Goal: Find specific page/section: Find specific page/section

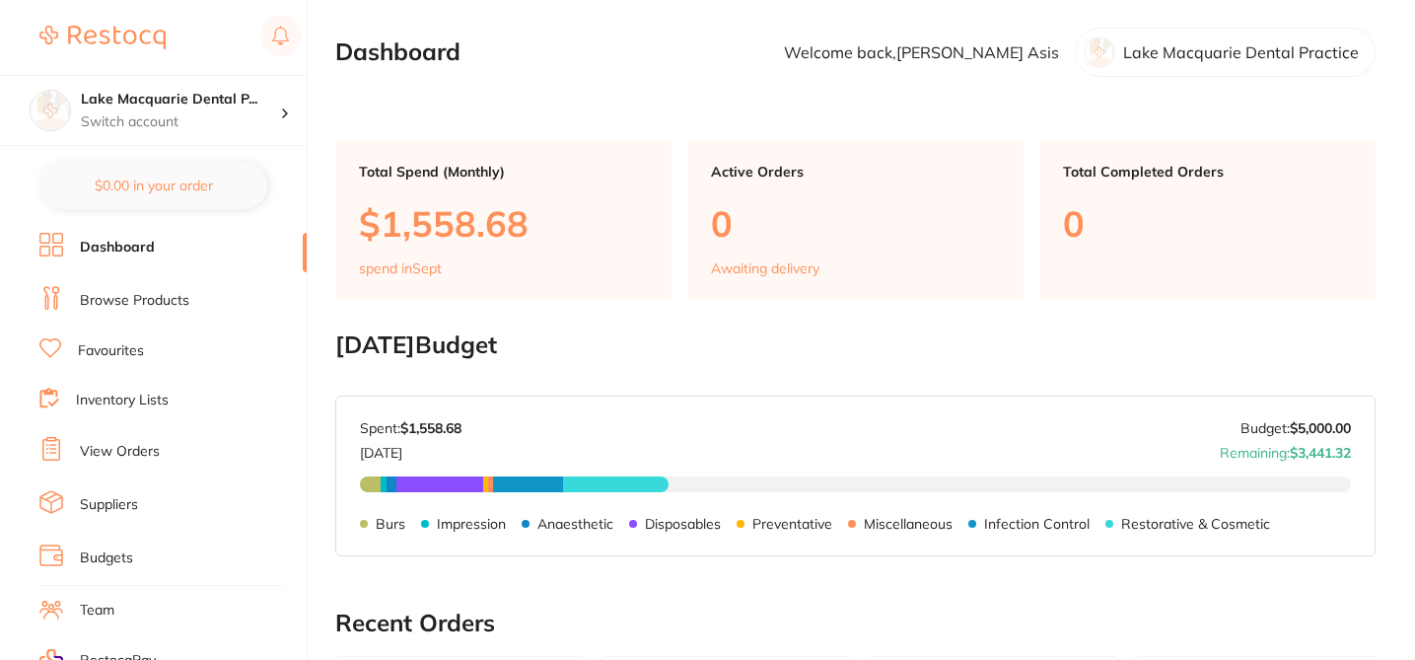
click at [162, 298] on link "Browse Products" at bounding box center [134, 301] width 109 height 20
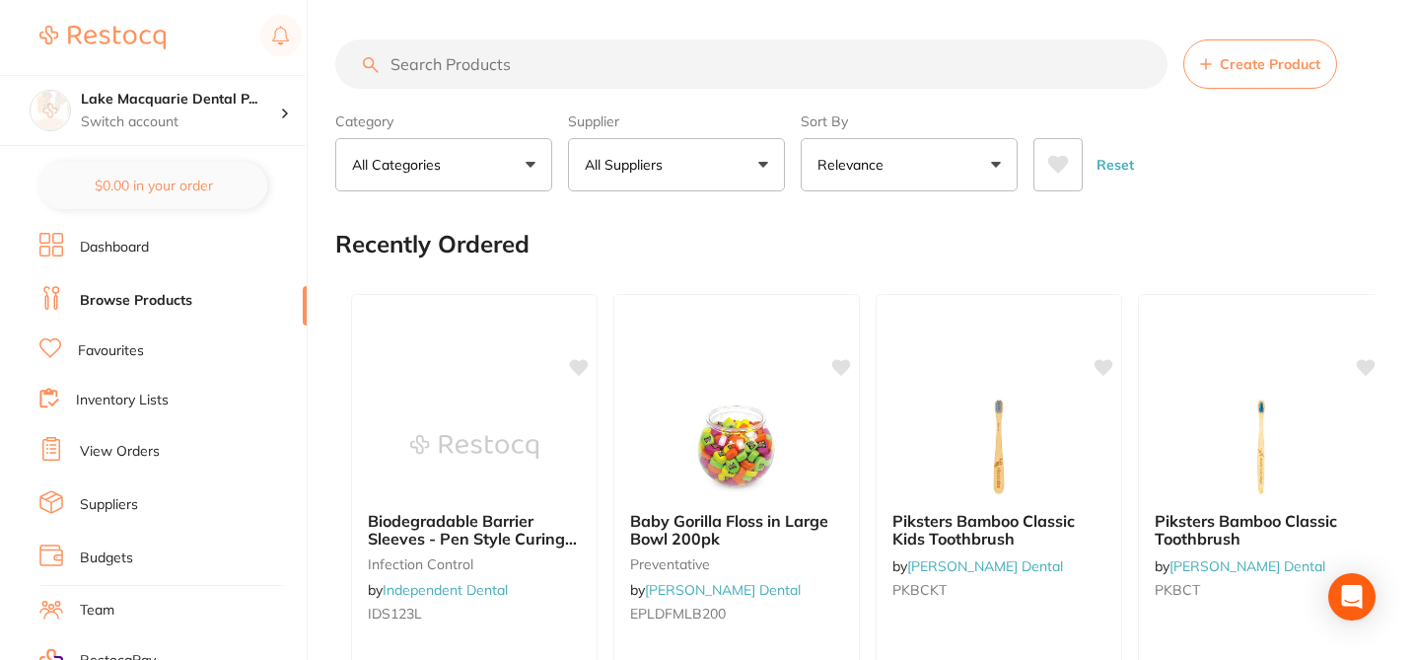
click at [392, 65] on input "search" at bounding box center [751, 63] width 832 height 49
paste input "2381M"
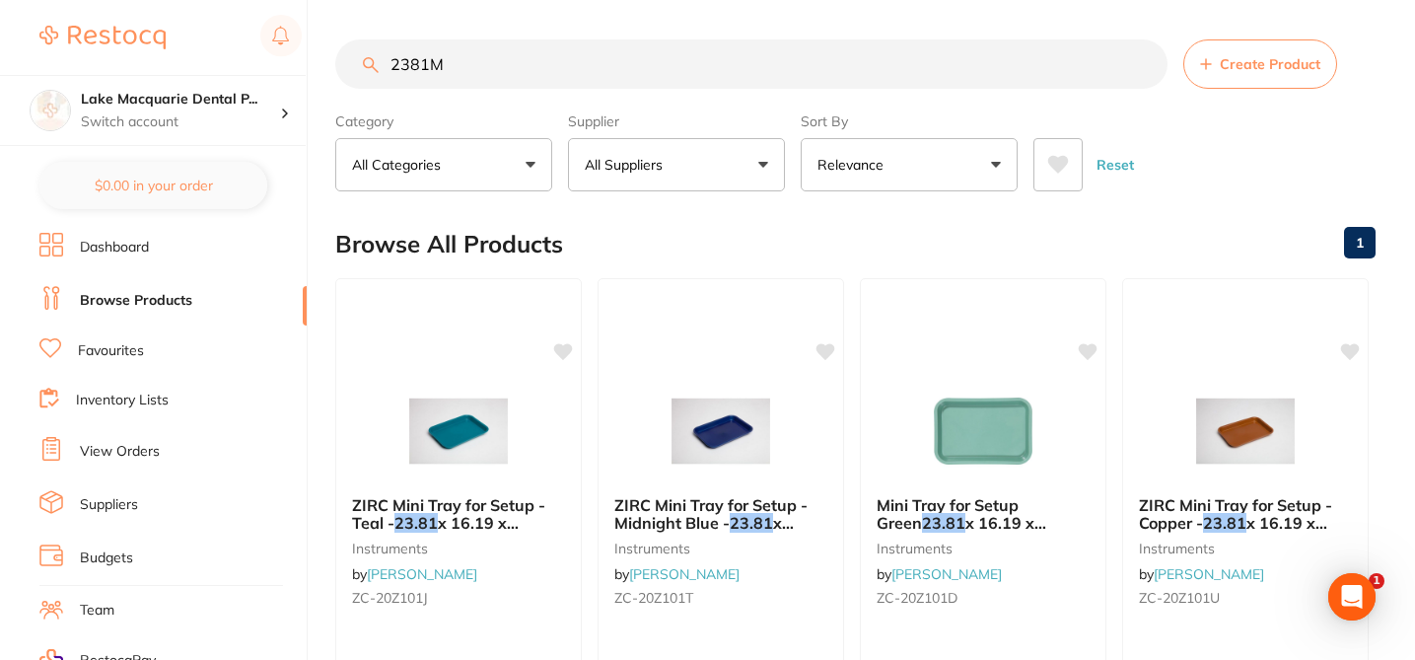
click at [766, 168] on button "All Suppliers" at bounding box center [676, 164] width 217 height 53
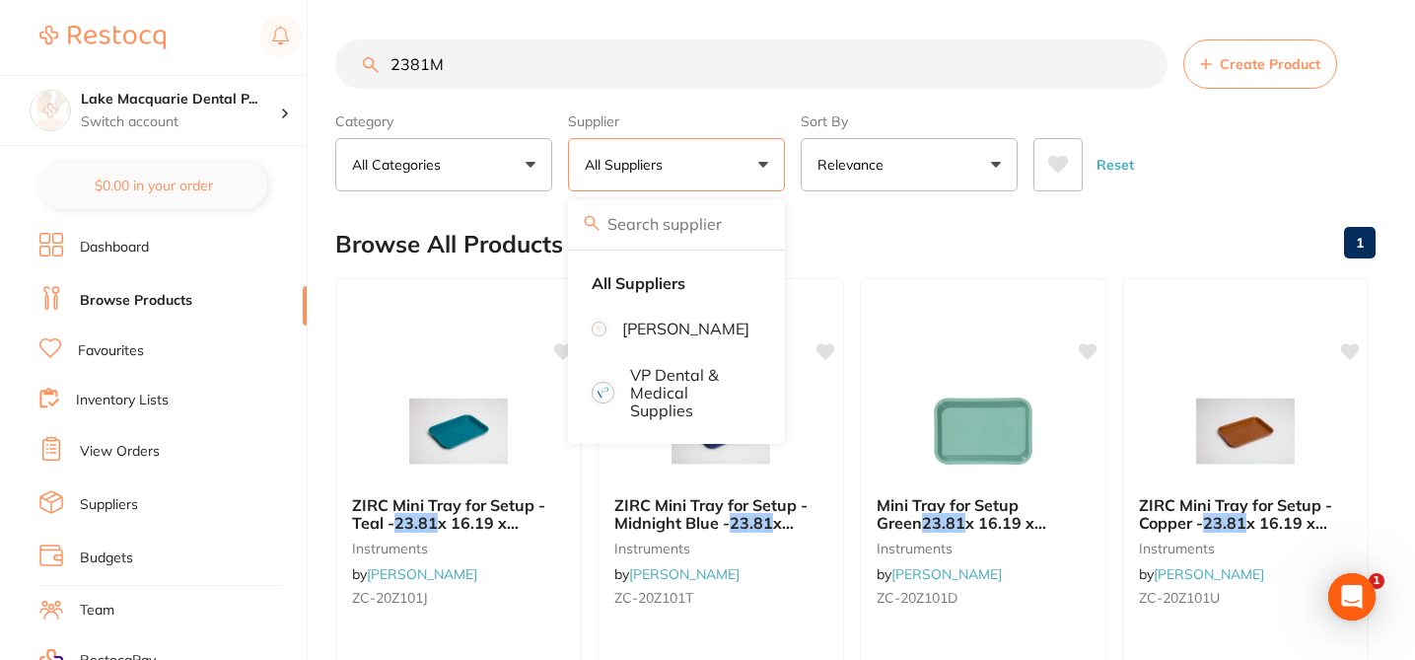
drag, startPoint x: 468, startPoint y: 66, endPoint x: 360, endPoint y: 60, distance: 107.7
click at [360, 60] on input "2381M" at bounding box center [751, 63] width 832 height 49
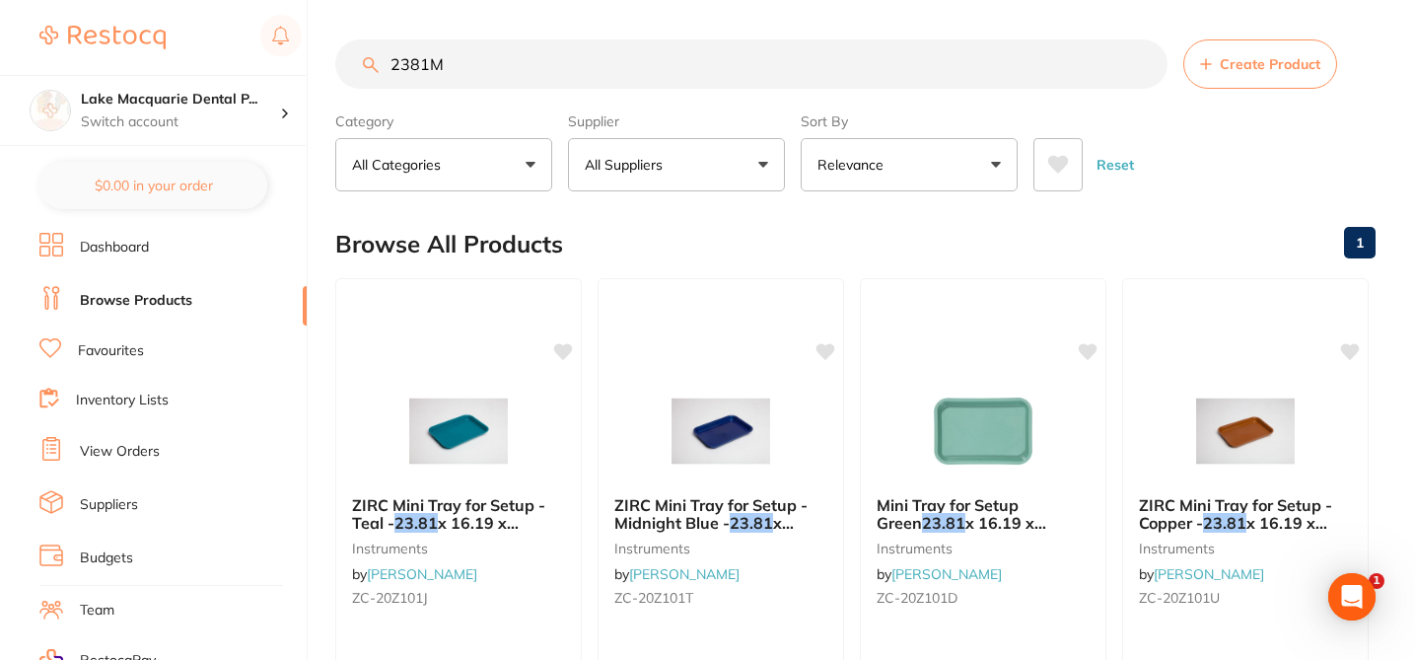
paste input "3M"
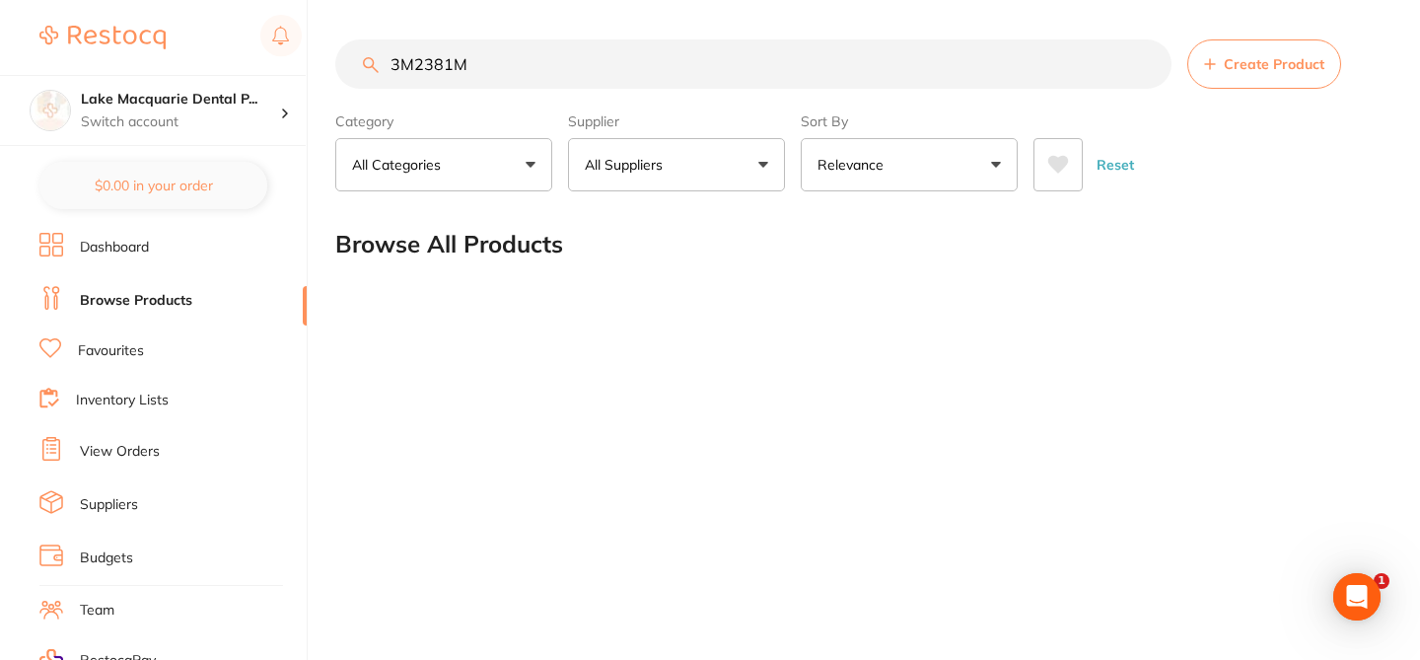
type input "3M2381M"
drag, startPoint x: 496, startPoint y: 58, endPoint x: 339, endPoint y: 59, distance: 156.8
click at [349, 59] on input "3M2381M" at bounding box center [753, 63] width 836 height 49
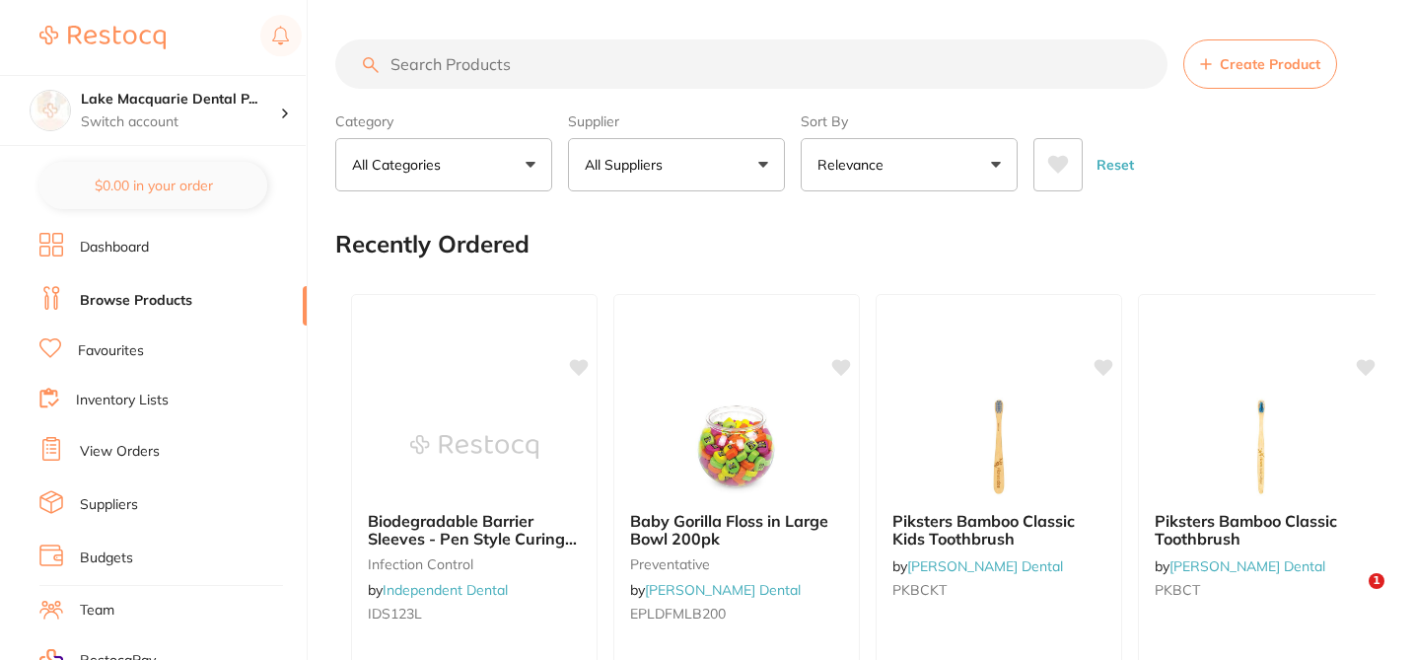
click at [437, 64] on input "search" at bounding box center [751, 63] width 832 height 49
paste input "3M2381M"
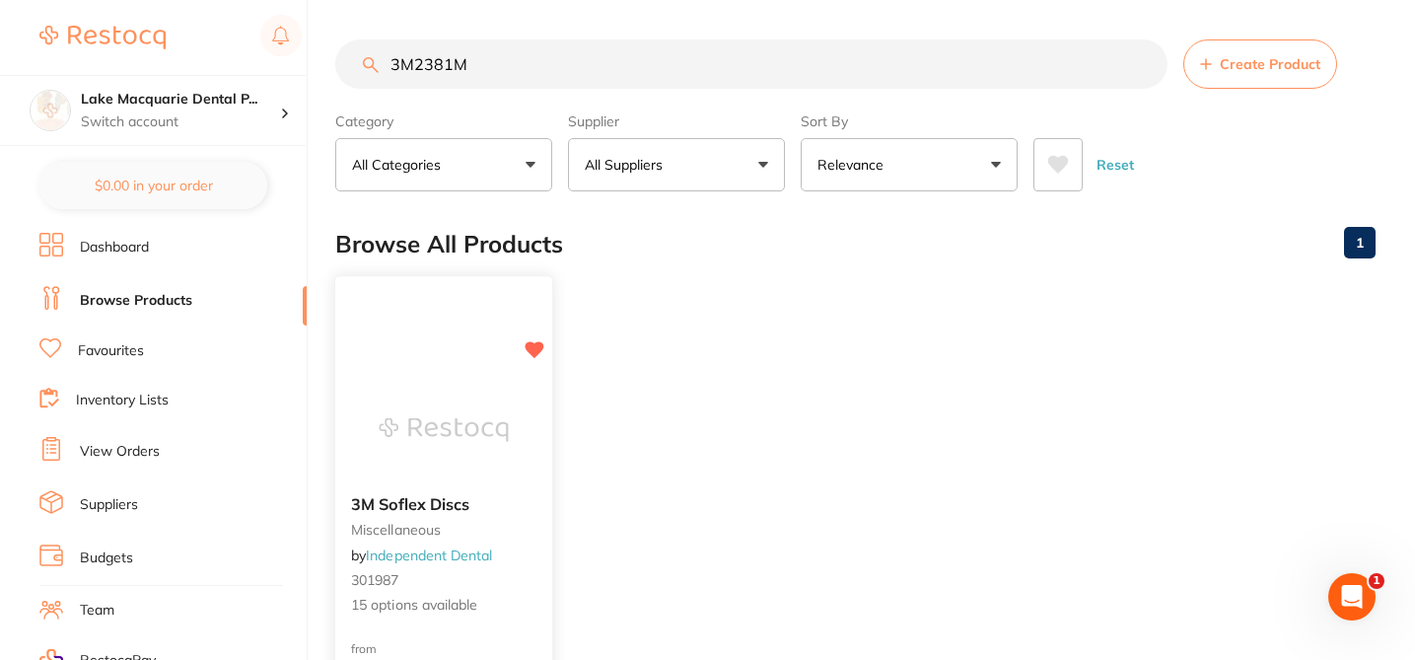
type input "3M2381M"
click at [544, 536] on div "3M Soflex Discs miscellaneous by Independent Dental 301987 15 options available" at bounding box center [443, 555] width 217 height 152
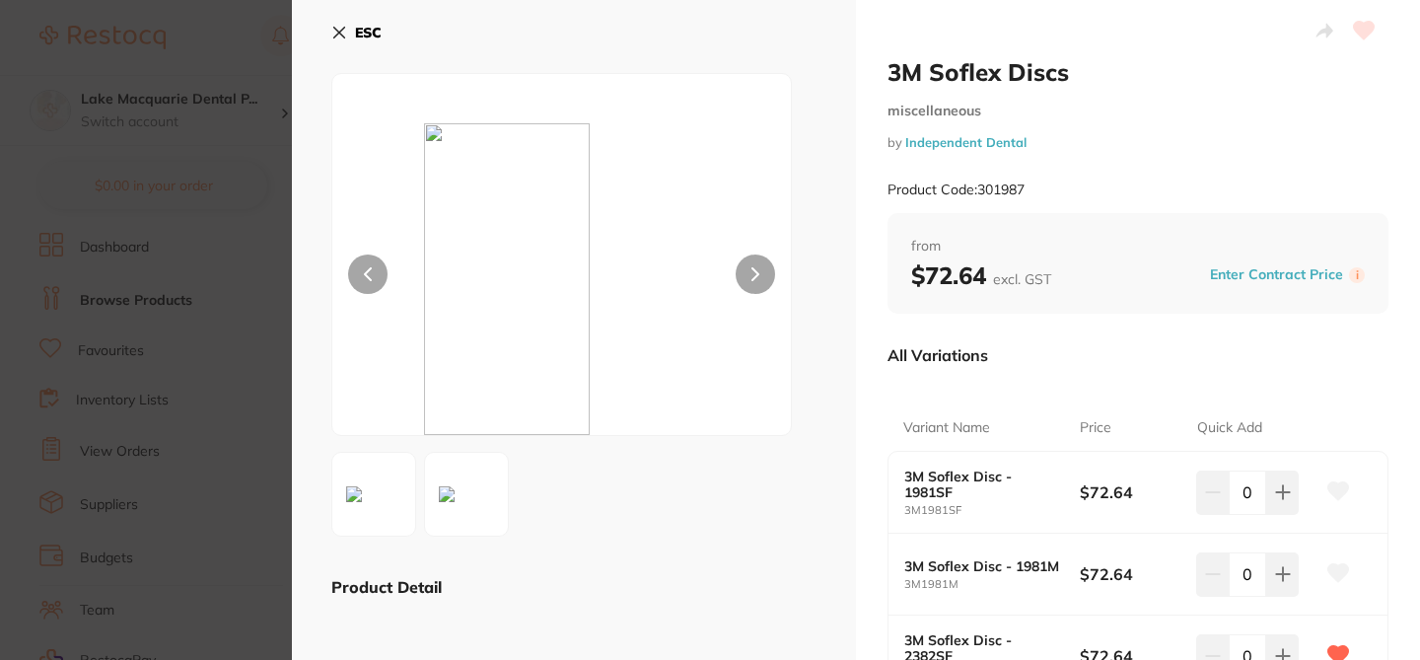
click at [1033, 336] on div "All Variations" at bounding box center [1138, 354] width 501 height 51
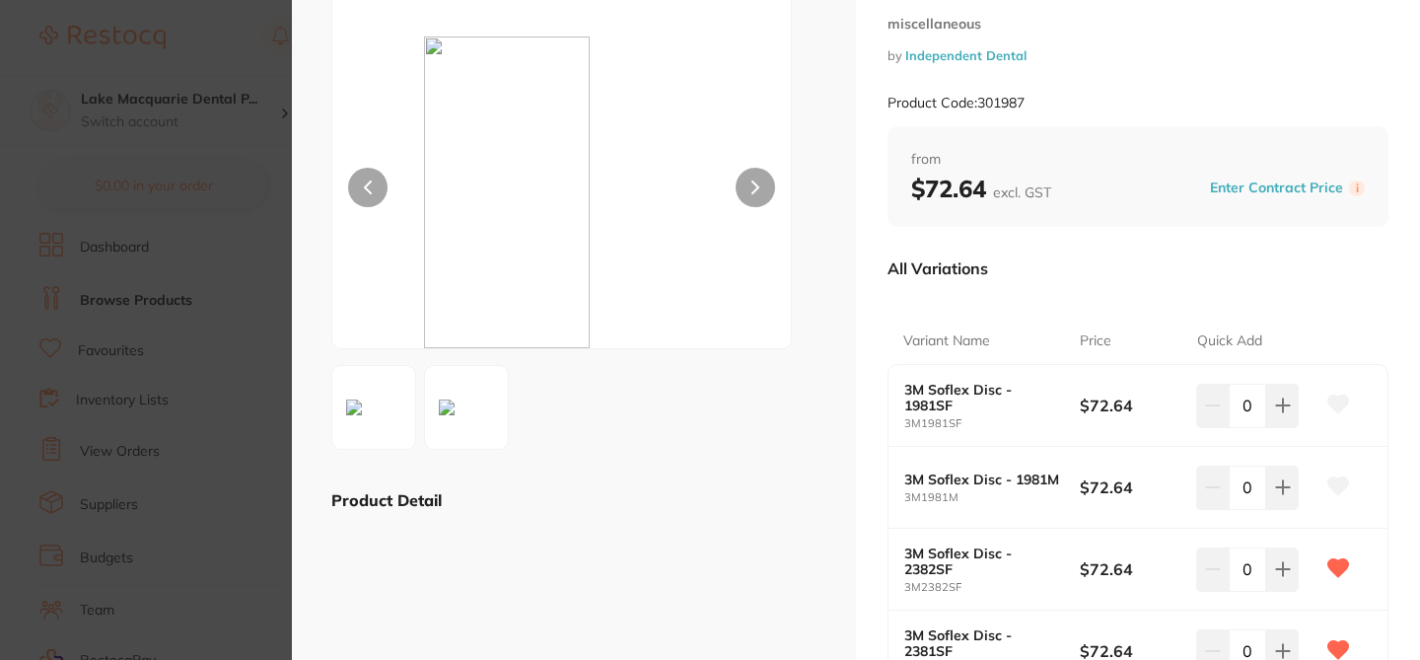
scroll to position [79, 0]
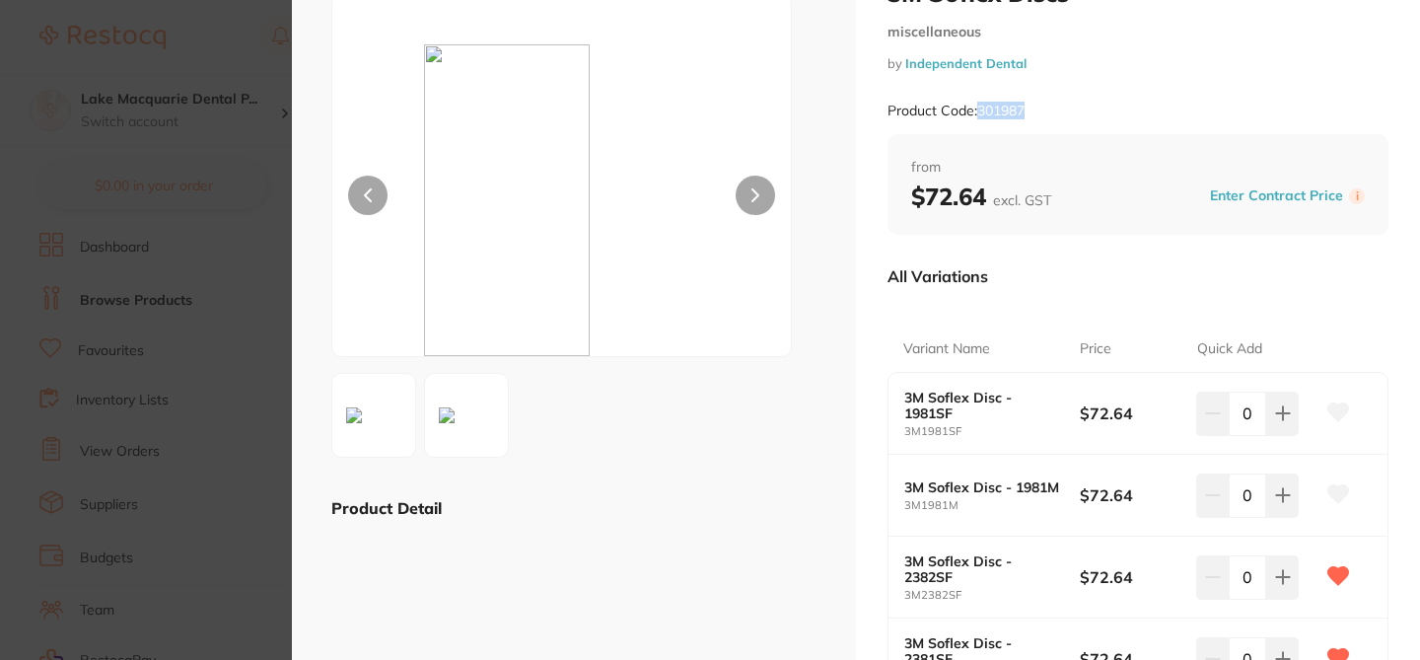
drag, startPoint x: 1038, startPoint y: 111, endPoint x: 976, endPoint y: 114, distance: 61.2
click at [976, 114] on div "Product Code: 301987" at bounding box center [1138, 111] width 501 height 48
copy small "301987"
click at [235, 79] on section "3M Soflex Discs miscellaneous by Independent Dental Product Code: 301987 ESC Pr…" at bounding box center [710, 330] width 1420 height 660
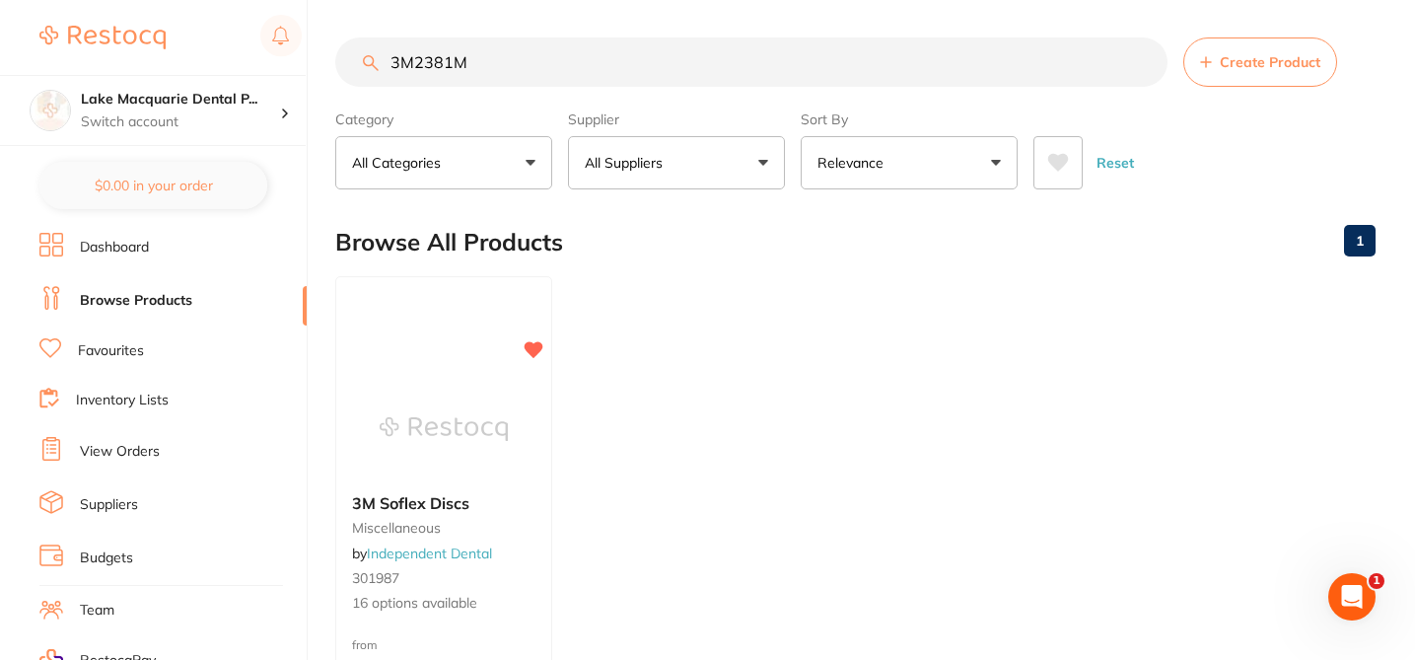
drag, startPoint x: 492, startPoint y: 64, endPoint x: 391, endPoint y: 59, distance: 101.7
click at [392, 64] on input "3M2381M" at bounding box center [751, 61] width 832 height 49
paste input "301987"
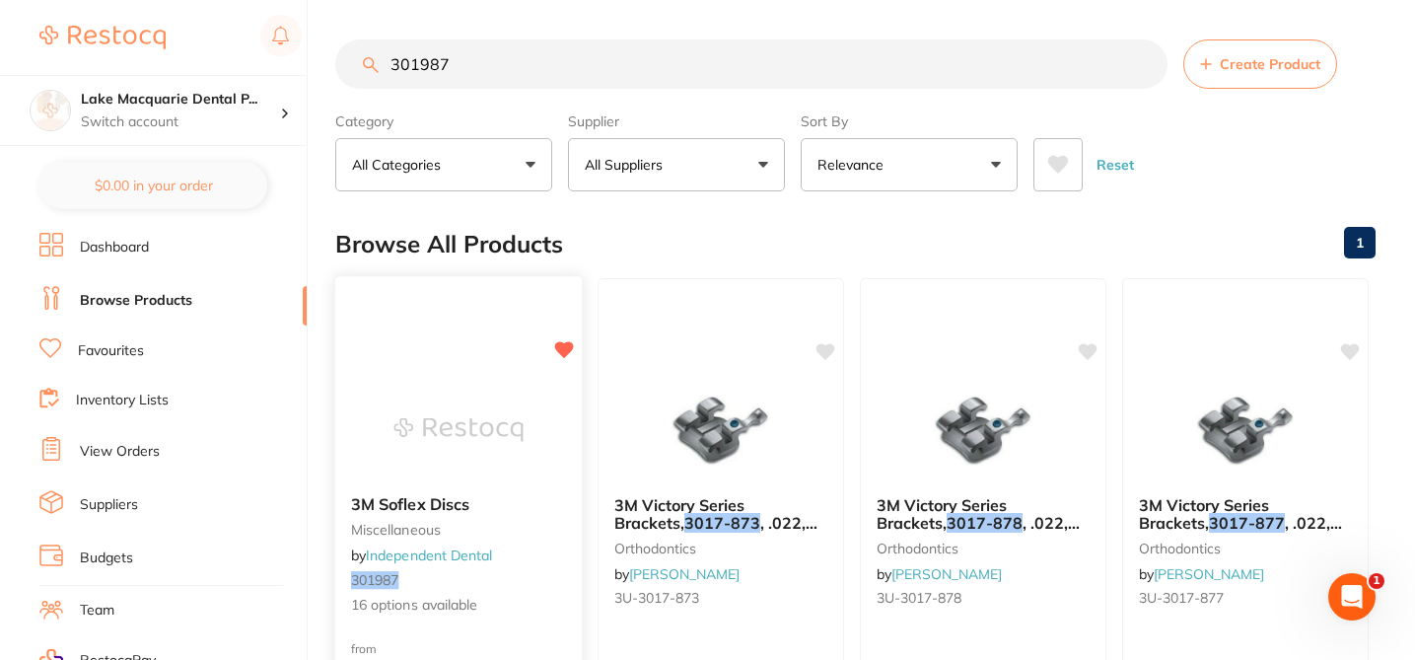
type input "301987"
click at [541, 576] on small "301987" at bounding box center [458, 580] width 215 height 16
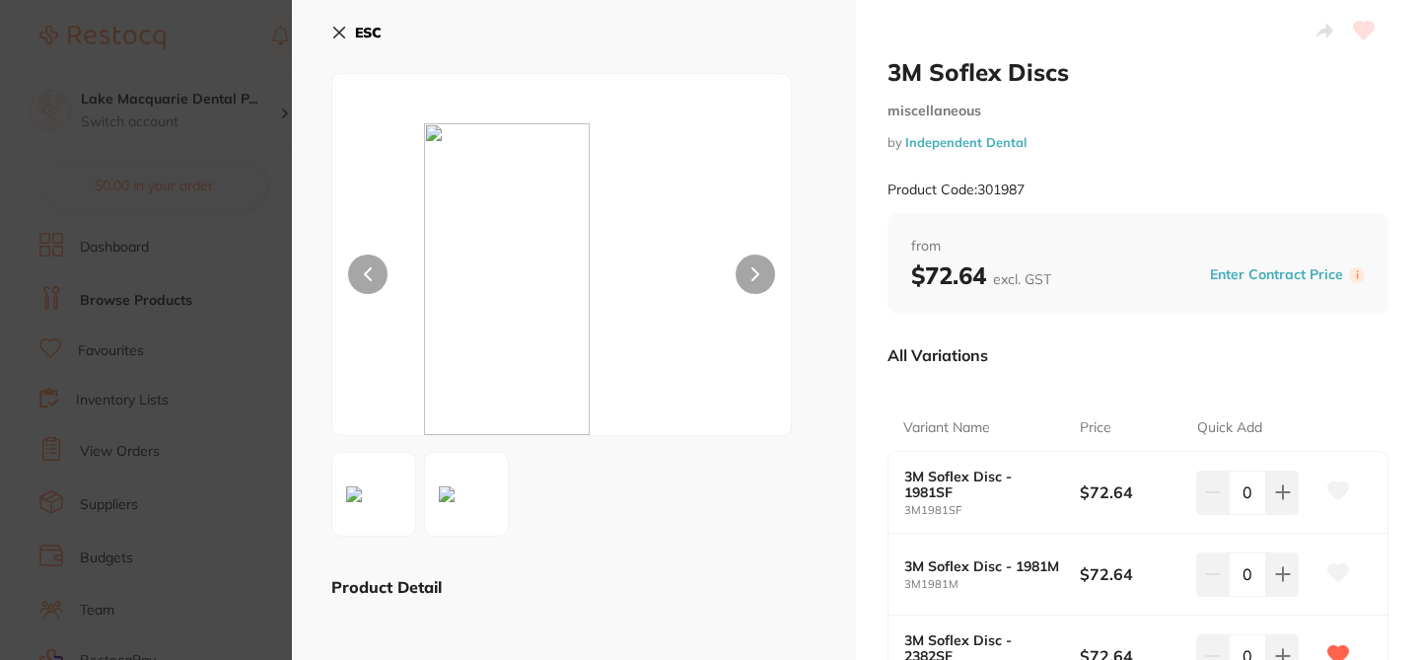
click at [1183, 351] on div "All Variations" at bounding box center [1138, 354] width 501 height 51
